Goal: Download file/media

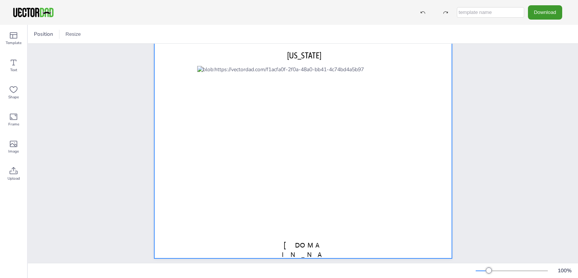
scroll to position [38, 0]
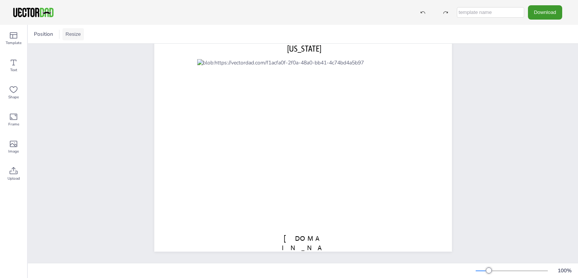
click at [75, 35] on button "Resize" at bounding box center [72, 34] width 21 height 12
click at [120, 34] on li "A4 Landscape (11.75in x 8.25in)" at bounding box center [107, 34] width 91 height 15
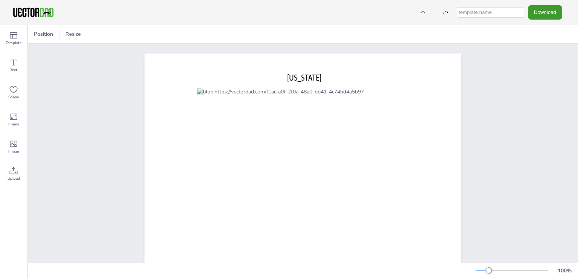
scroll to position [0, 0]
click at [546, 17] on button "Download" at bounding box center [545, 12] width 34 height 14
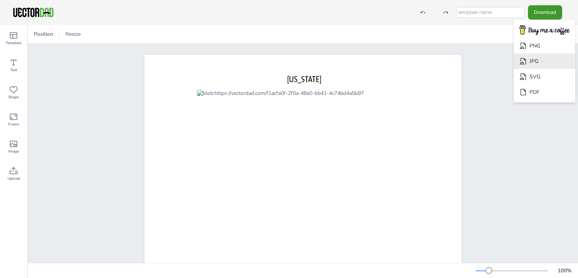
click at [537, 53] on li "JPG" at bounding box center [544, 60] width 62 height 15
